Goal: Information Seeking & Learning: Learn about a topic

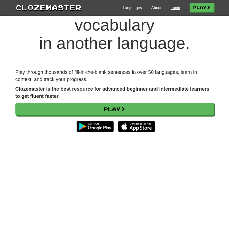
click at [172, 9] on link "Login" at bounding box center [174, 8] width 9 height 6
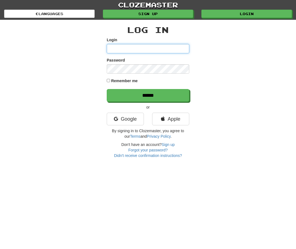
type input "**********"
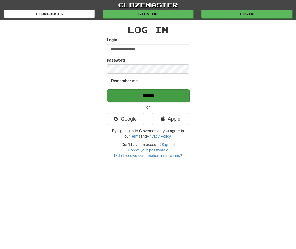
click at [137, 95] on input "******" at bounding box center [148, 95] width 83 height 13
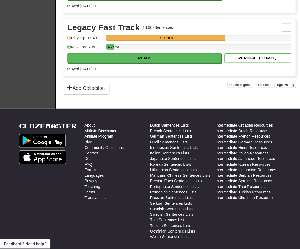
scroll to position [871, 0]
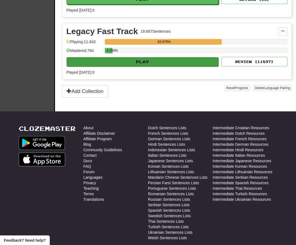
click at [161, 67] on button "Play" at bounding box center [143, 61] width 152 height 9
select select "**"
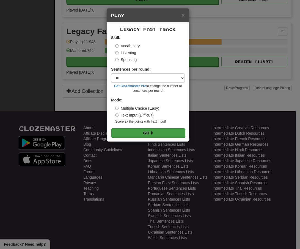
click at [153, 138] on button "Go" at bounding box center [148, 132] width 74 height 9
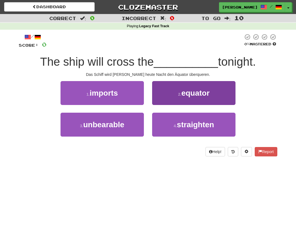
click at [175, 86] on button "2 . equator" at bounding box center [193, 93] width 83 height 24
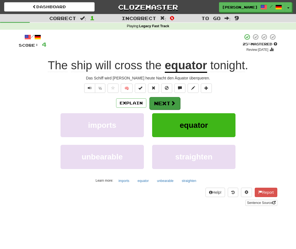
click at [172, 103] on span at bounding box center [173, 103] width 5 height 5
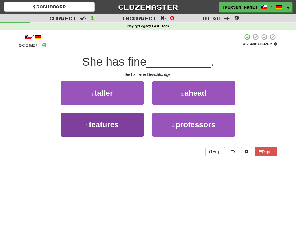
click at [129, 121] on button "3 . features" at bounding box center [102, 125] width 83 height 24
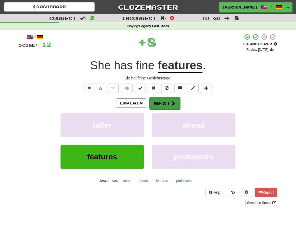
click at [167, 105] on button "Next" at bounding box center [164, 103] width 31 height 13
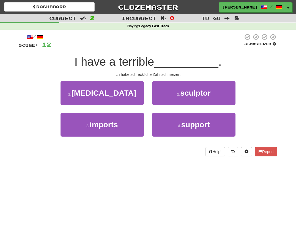
click at [126, 94] on button "1 . toothache" at bounding box center [102, 93] width 83 height 24
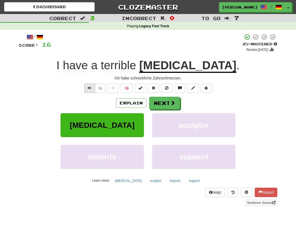
click at [89, 89] on span "Text-to-speech controls" at bounding box center [90, 88] width 4 height 4
click at [165, 102] on button "Next" at bounding box center [164, 103] width 31 height 13
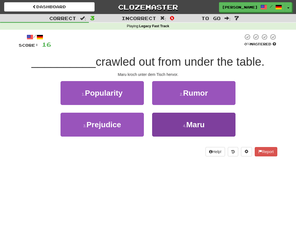
click at [187, 122] on span "Maru" at bounding box center [195, 124] width 18 height 9
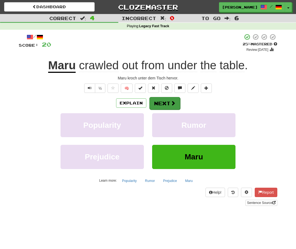
click at [166, 103] on button "Next" at bounding box center [164, 103] width 31 height 13
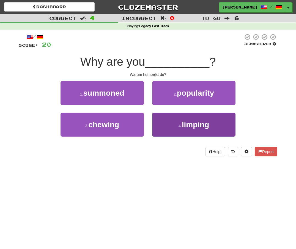
click at [172, 125] on button "4 . limping" at bounding box center [193, 125] width 83 height 24
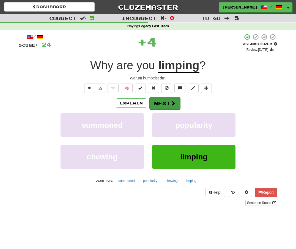
click at [163, 102] on button "Next" at bounding box center [164, 103] width 31 height 13
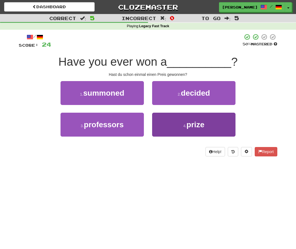
click at [167, 124] on button "4 . prize" at bounding box center [193, 125] width 83 height 24
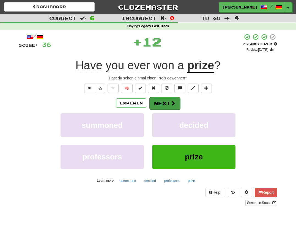
click at [168, 102] on button "Next" at bounding box center [164, 103] width 31 height 13
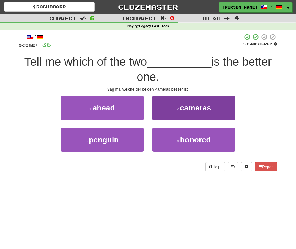
click at [168, 105] on button "2 . cameras" at bounding box center [193, 108] width 83 height 24
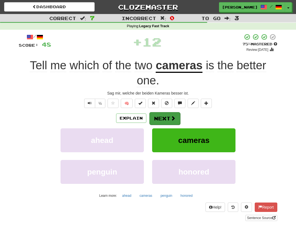
click at [169, 117] on button "Next" at bounding box center [164, 118] width 31 height 13
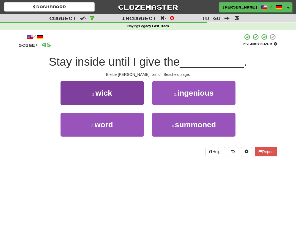
click at [134, 124] on button "3 . word" at bounding box center [102, 125] width 83 height 24
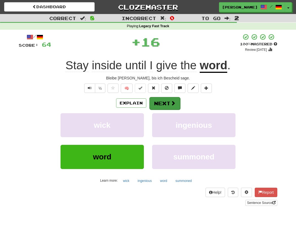
click at [166, 104] on button "Next" at bounding box center [164, 103] width 31 height 13
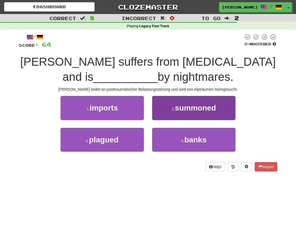
click at [175, 107] on span "summoned" at bounding box center [195, 108] width 41 height 9
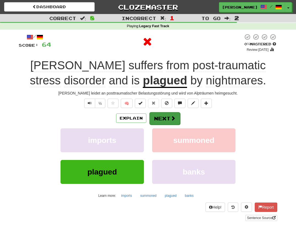
click at [169, 117] on button "Next" at bounding box center [164, 118] width 31 height 13
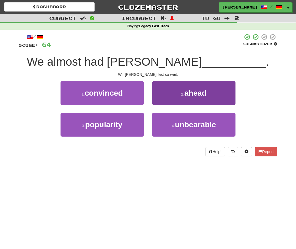
click at [172, 101] on button "2 . ahead" at bounding box center [193, 93] width 83 height 24
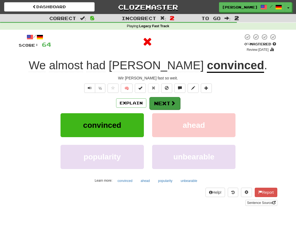
click at [166, 107] on button "Next" at bounding box center [164, 103] width 31 height 13
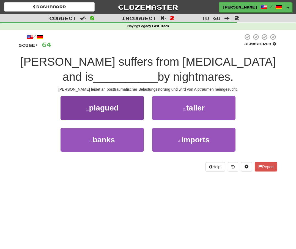
click at [133, 111] on button "1 . plagued" at bounding box center [102, 108] width 83 height 24
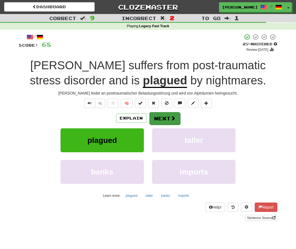
click at [168, 115] on button "Next" at bounding box center [164, 118] width 31 height 13
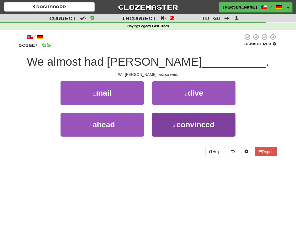
click at [175, 122] on button "4 . convinced" at bounding box center [193, 125] width 83 height 24
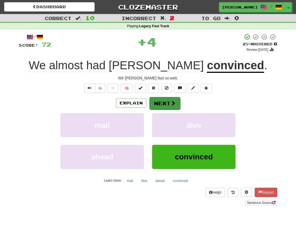
click at [167, 100] on button "Next" at bounding box center [164, 103] width 31 height 13
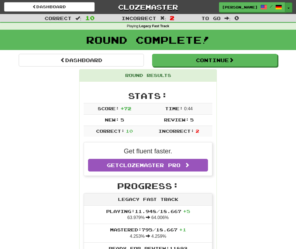
drag, startPoint x: 287, startPoint y: 8, endPoint x: 287, endPoint y: 11, distance: 3.0
click at [287, 8] on button "Toggle Dropdown" at bounding box center [288, 7] width 7 height 10
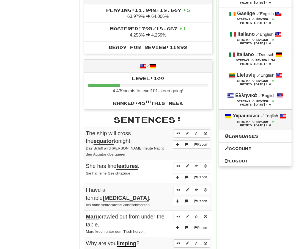
scroll to position [205, 0]
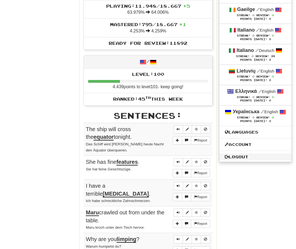
click at [227, 161] on link "Logout" at bounding box center [255, 156] width 72 height 7
